Goal: Task Accomplishment & Management: Manage account settings

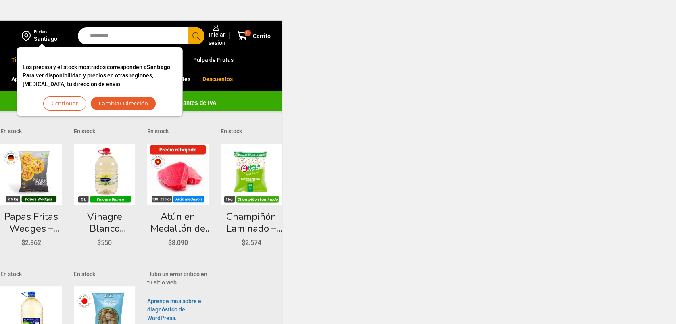
click at [59, 95] on div "Los precios y el stock mostrados corresponden a Santiago . Para ver disponibili…" at bounding box center [100, 82] width 154 height 58
click at [60, 102] on button "Continuar" at bounding box center [64, 103] width 43 height 14
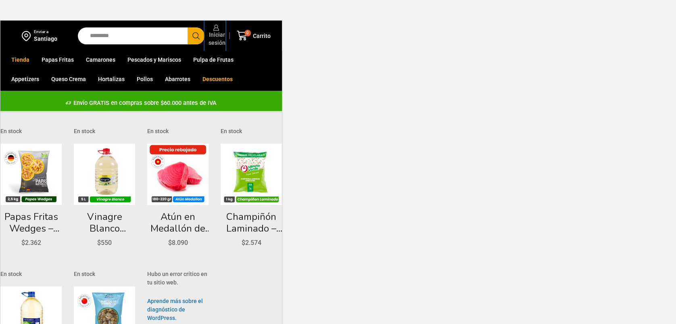
click at [218, 35] on span "Iniciar sesión" at bounding box center [216, 39] width 19 height 16
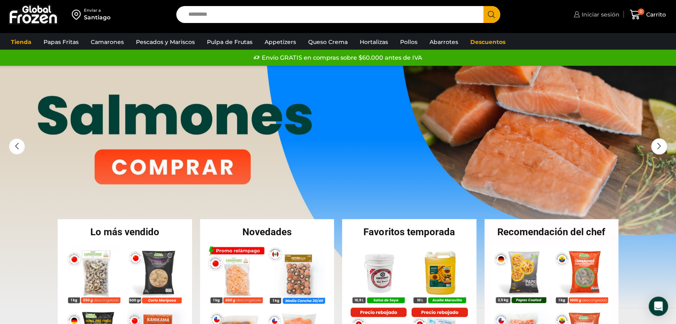
click at [591, 14] on span "Iniciar sesión" at bounding box center [600, 14] width 40 height 8
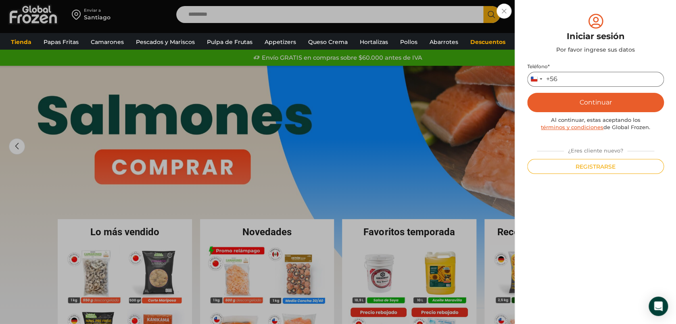
click at [573, 76] on input "Teléfono *" at bounding box center [595, 79] width 137 height 15
type input "*********"
type button "Enviar código"
click at [589, 106] on button "Continuar" at bounding box center [595, 102] width 137 height 19
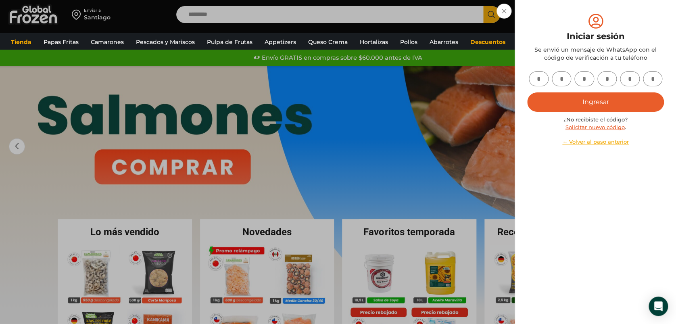
click at [544, 77] on input "text" at bounding box center [539, 78] width 20 height 15
type input "*"
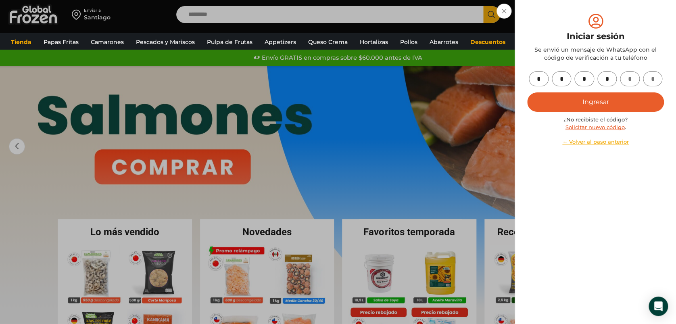
type input "*"
click at [573, 99] on button "Ingresar" at bounding box center [595, 101] width 137 height 19
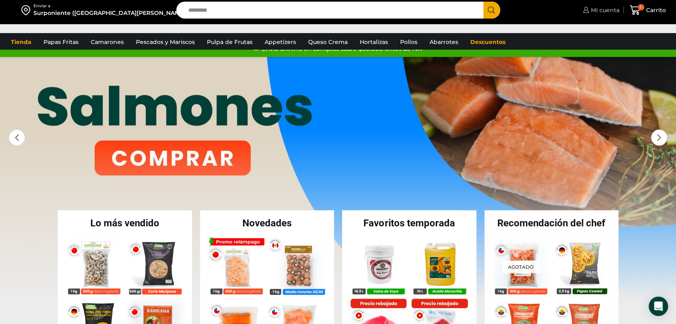
click at [604, 12] on span "Mi cuenta" at bounding box center [604, 10] width 31 height 8
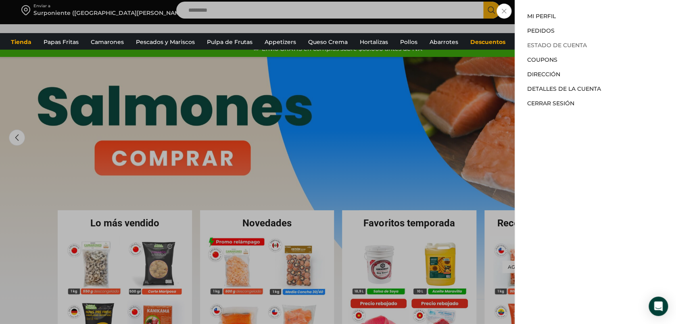
click at [555, 48] on link "Estado de Cuenta" at bounding box center [557, 45] width 60 height 7
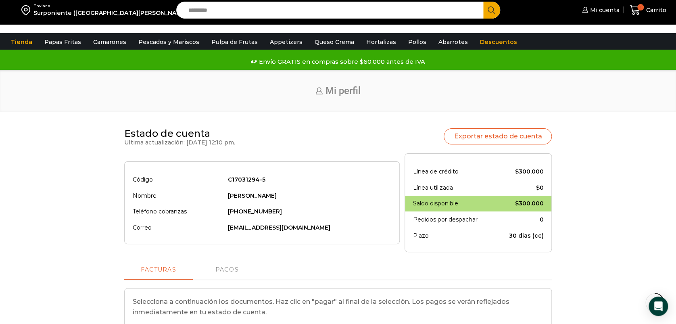
scroll to position [215, 0]
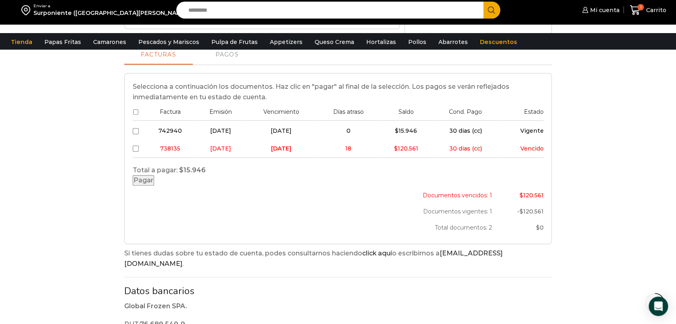
click at [154, 186] on button "Pagar" at bounding box center [143, 180] width 21 height 11
